Goal: Task Accomplishment & Management: Use online tool/utility

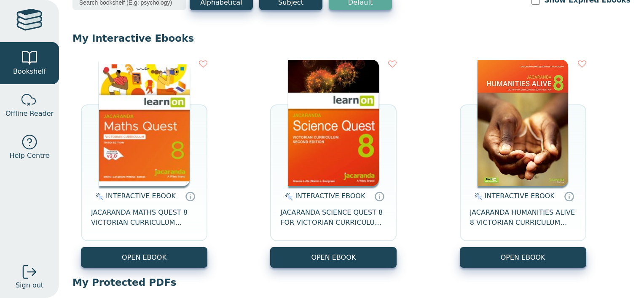
scroll to position [56, 0]
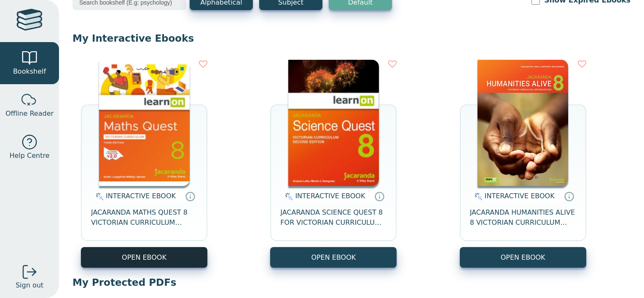
click at [193, 250] on button "OPEN EBOOK" at bounding box center [144, 257] width 126 height 21
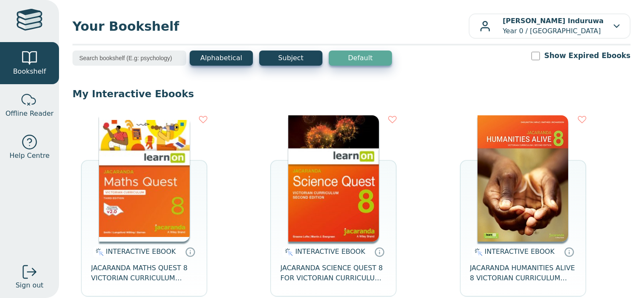
scroll to position [172, 0]
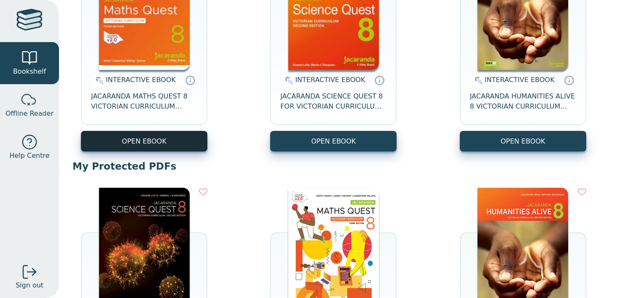
click at [163, 140] on button "OPEN EBOOK" at bounding box center [144, 141] width 126 height 21
